Goal: Information Seeking & Learning: Compare options

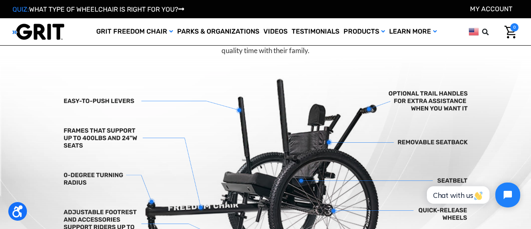
scroll to position [222, 0]
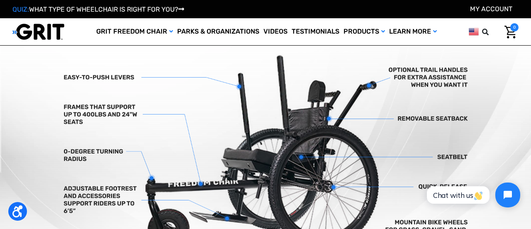
scroll to position [241, 0]
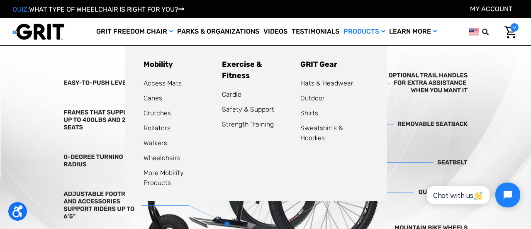
click at [379, 32] on link "Products" at bounding box center [364, 31] width 46 height 27
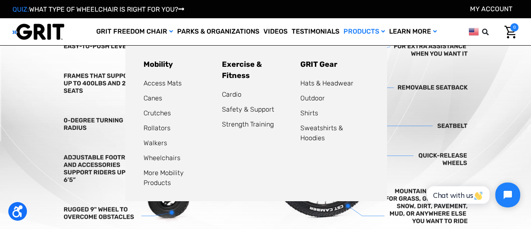
scroll to position [281, 0]
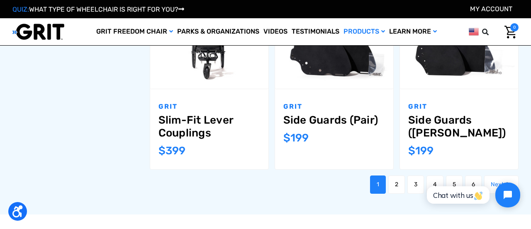
scroll to position [896, 0]
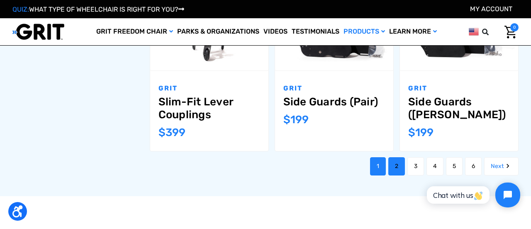
click at [388, 157] on link "2" at bounding box center [396, 166] width 17 height 18
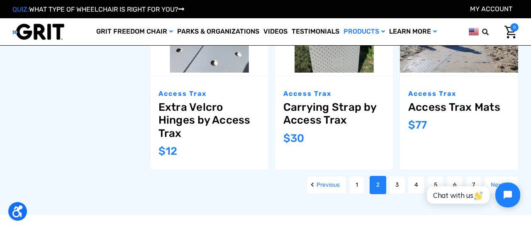
scroll to position [875, 0]
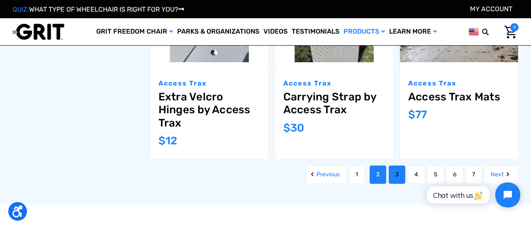
click at [401, 175] on link "3" at bounding box center [397, 174] width 17 height 18
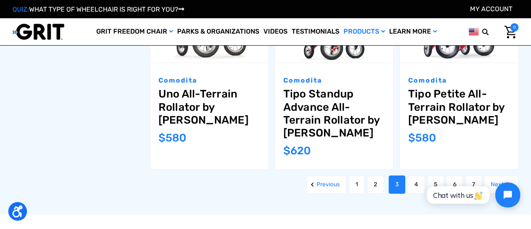
scroll to position [973, 0]
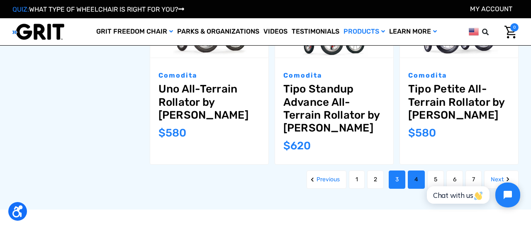
click at [411, 170] on link "4" at bounding box center [416, 179] width 17 height 18
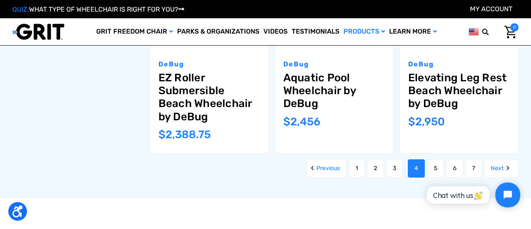
scroll to position [951, 0]
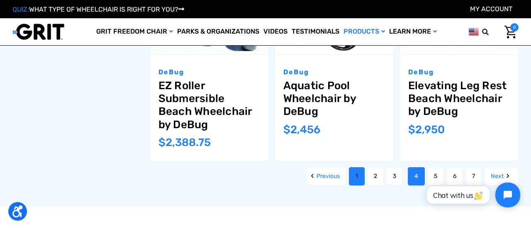
click at [355, 175] on link "1" at bounding box center [357, 176] width 16 height 18
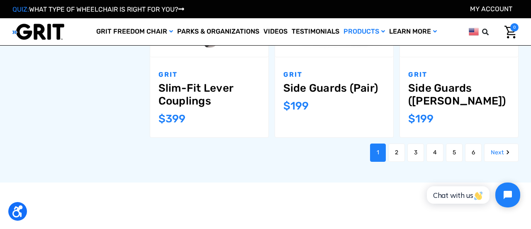
scroll to position [910, 0]
click at [394, 143] on link "2" at bounding box center [396, 152] width 17 height 18
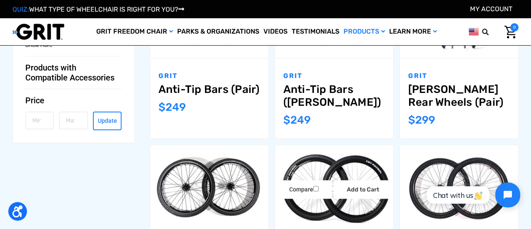
scroll to position [625, 0]
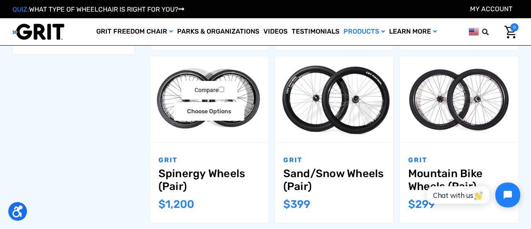
click at [232, 134] on img "Spinergy Wheels (Pair),$1,200.00\a" at bounding box center [209, 99] width 118 height 79
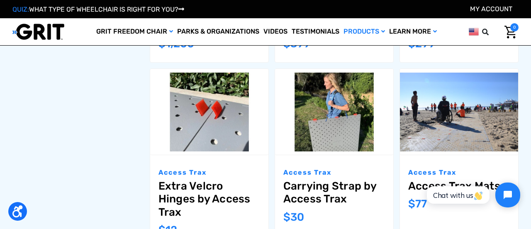
scroll to position [1308, 0]
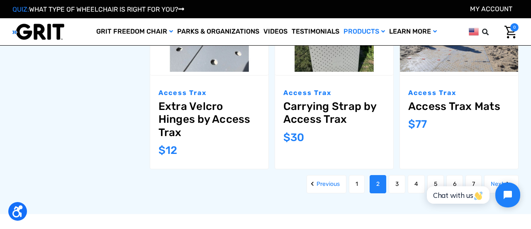
click at [343, 67] on img "Carrying Strap by Access Trax,$30.00\a" at bounding box center [334, 32] width 118 height 79
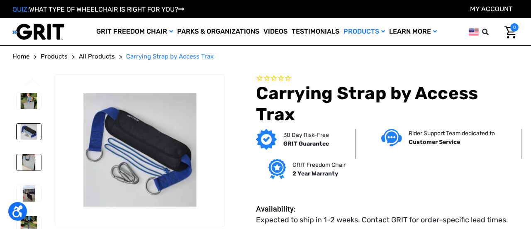
click at [36, 168] on img at bounding box center [29, 162] width 24 height 16
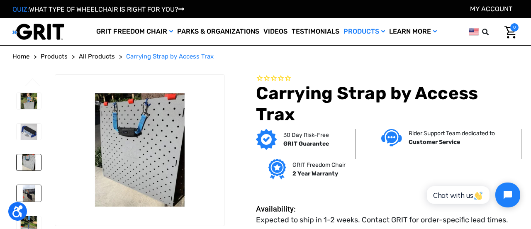
click at [28, 190] on img at bounding box center [29, 193] width 24 height 16
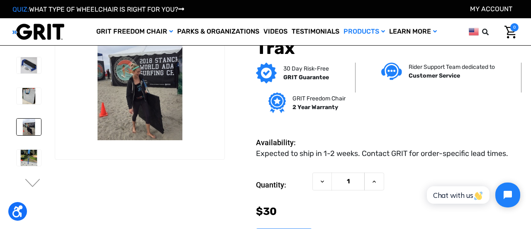
scroll to position [27, 0]
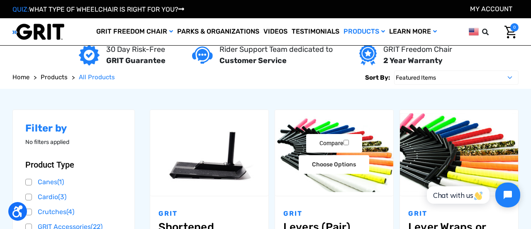
click at [292, 147] on div "Compare Choose Options" at bounding box center [334, 152] width 118 height 42
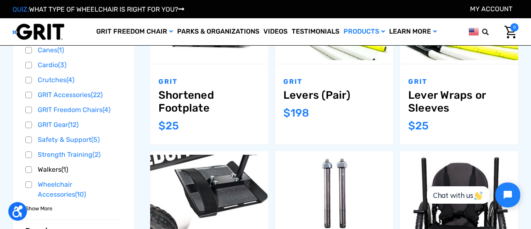
scroll to position [186, 0]
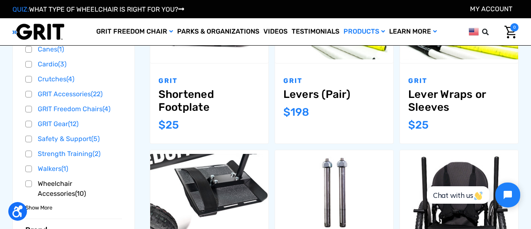
click at [30, 184] on link "Wheelchair Accessories (10)" at bounding box center [73, 189] width 97 height 22
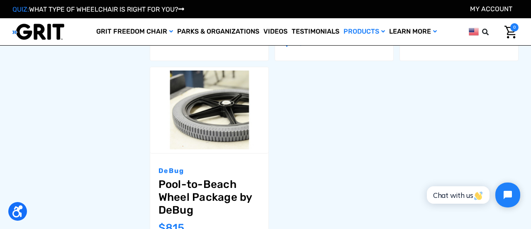
scroll to position [664, 0]
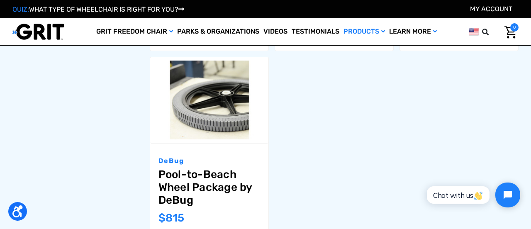
click at [202, 157] on p "DeBug" at bounding box center [209, 161] width 102 height 10
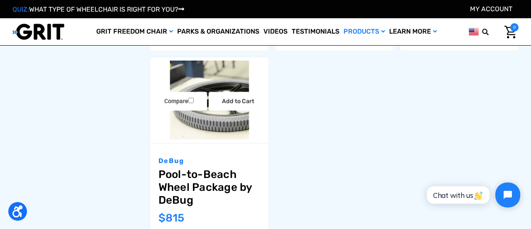
click at [215, 137] on img "Pool-to-Beach Wheel Package by DeBug,$815.00\a" at bounding box center [209, 100] width 118 height 79
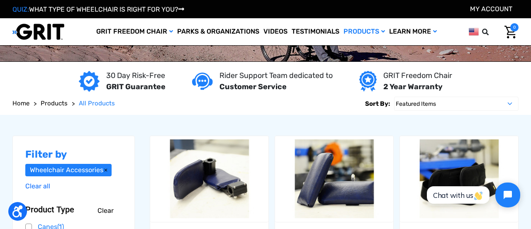
click at [131, 114] on form "Sort By: Featured Items Newest Items Best Selling A to Z Z to A By Review Price…" at bounding box center [265, 103] width 506 height 22
